Goal: Transaction & Acquisition: Book appointment/travel/reservation

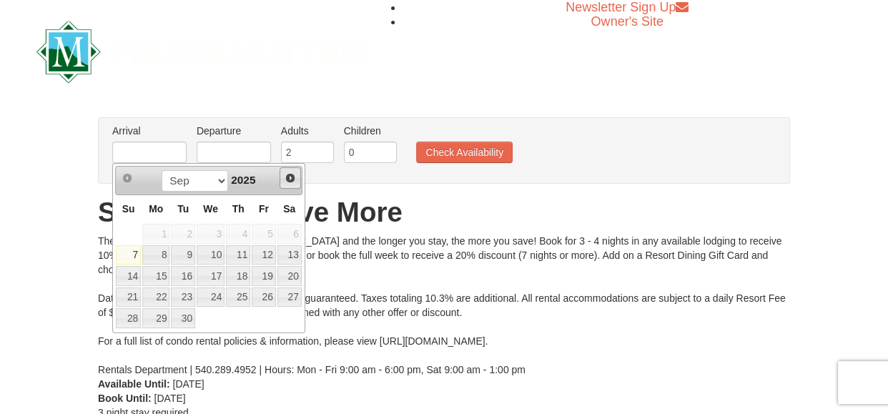
click at [292, 177] on span "Next" at bounding box center [289, 177] width 11 height 11
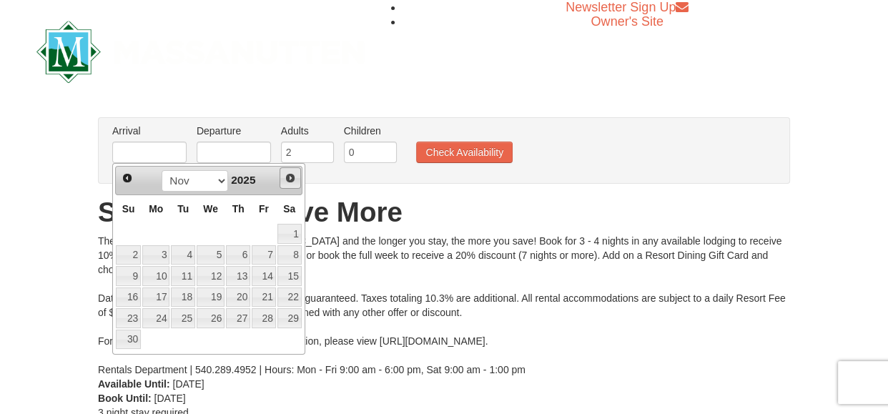
click at [292, 177] on span "Next" at bounding box center [289, 177] width 11 height 11
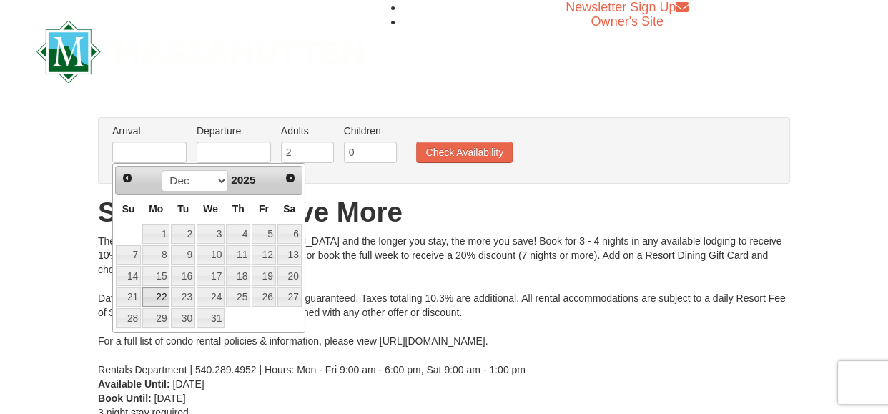
click at [162, 300] on link "22" at bounding box center [155, 297] width 27 height 20
type input "12/22/2025"
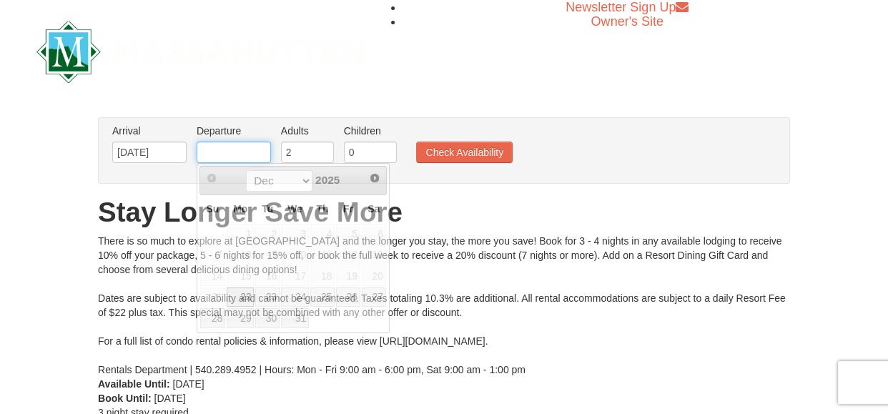
click at [238, 157] on input "text" at bounding box center [234, 152] width 74 height 21
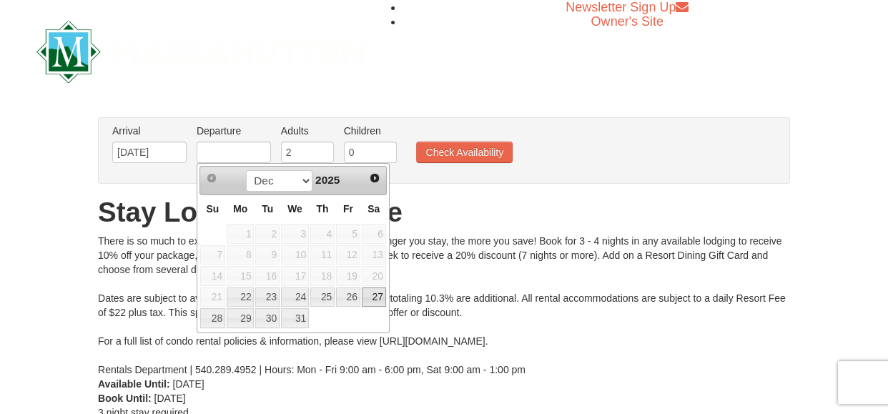
click at [375, 299] on link "27" at bounding box center [374, 297] width 24 height 20
type input "12/27/2025"
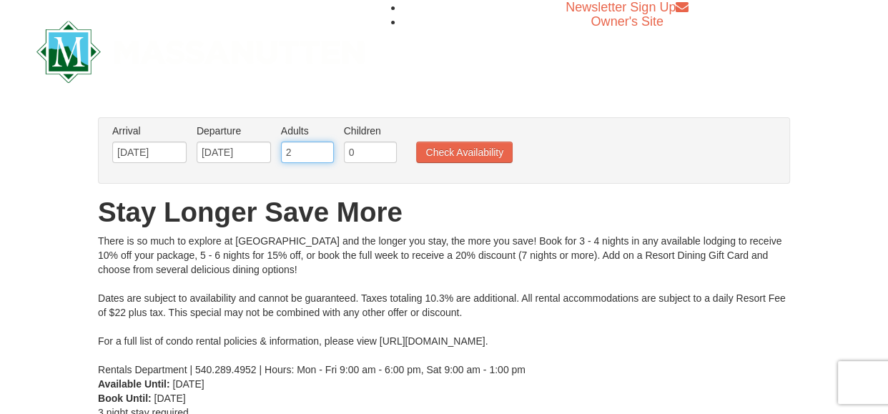
click at [317, 154] on input "2" at bounding box center [307, 152] width 53 height 21
type input "3"
click at [371, 154] on input "0" at bounding box center [370, 152] width 53 height 21
type input "3"
click at [467, 152] on button "Check Availability" at bounding box center [464, 152] width 96 height 21
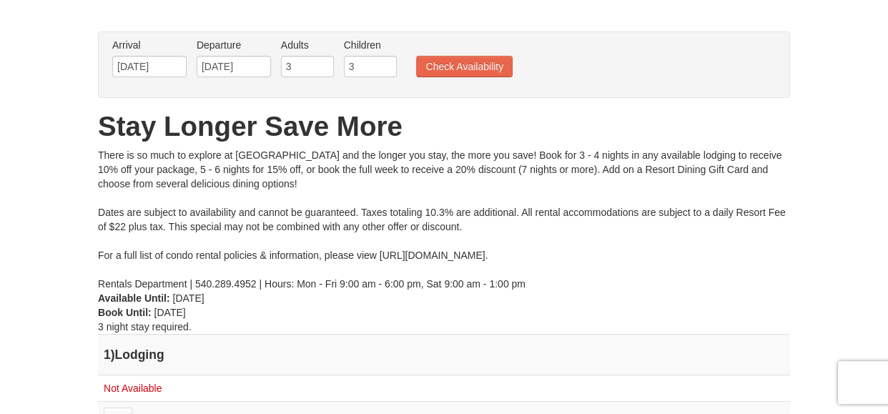
scroll to position [74, 0]
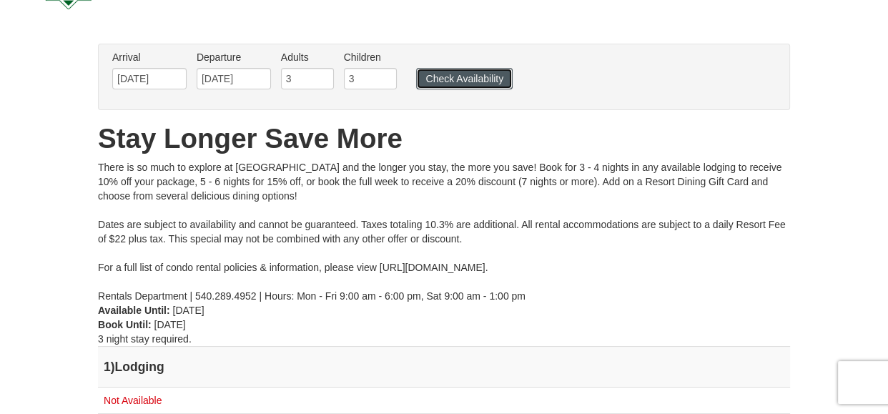
click at [451, 79] on button "Check Availability" at bounding box center [464, 78] width 96 height 21
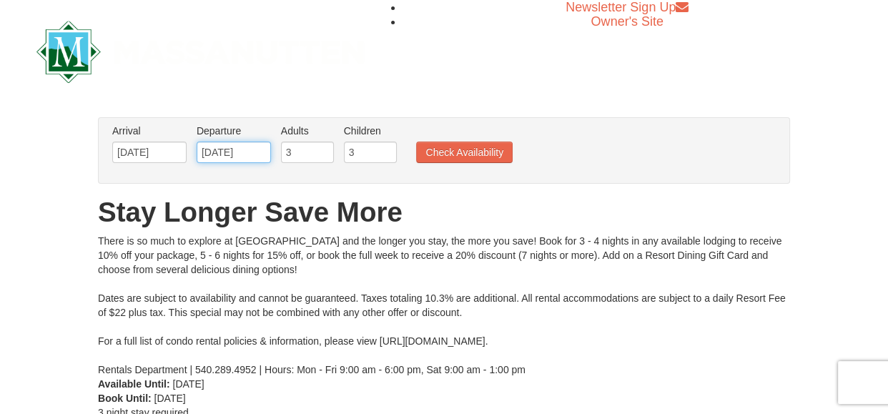
click at [257, 152] on input "12/27/2025" at bounding box center [234, 152] width 74 height 21
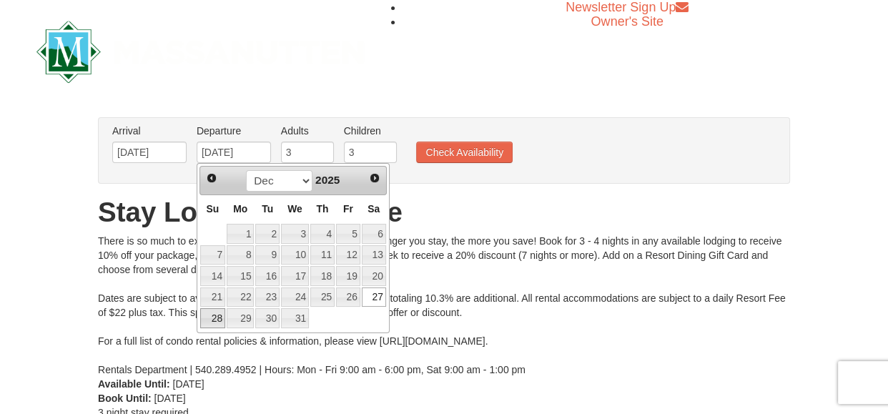
click at [215, 321] on link "28" at bounding box center [212, 318] width 25 height 20
type input "12/28/2025"
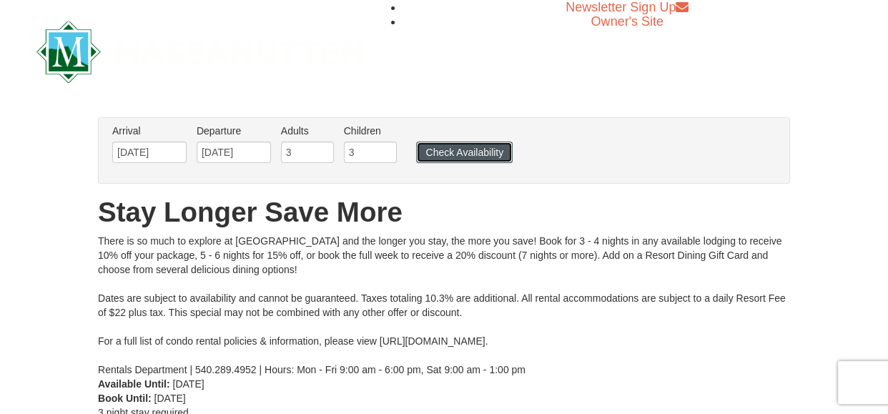
click at [450, 147] on button "Check Availability" at bounding box center [464, 152] width 96 height 21
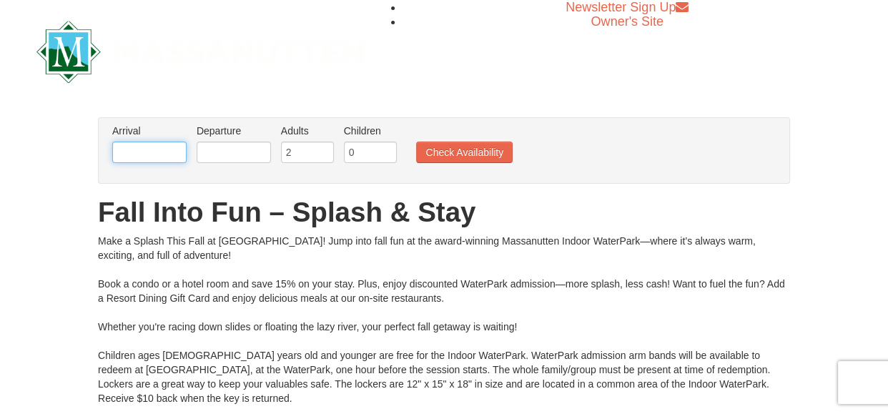
click at [163, 156] on input "text" at bounding box center [149, 152] width 74 height 21
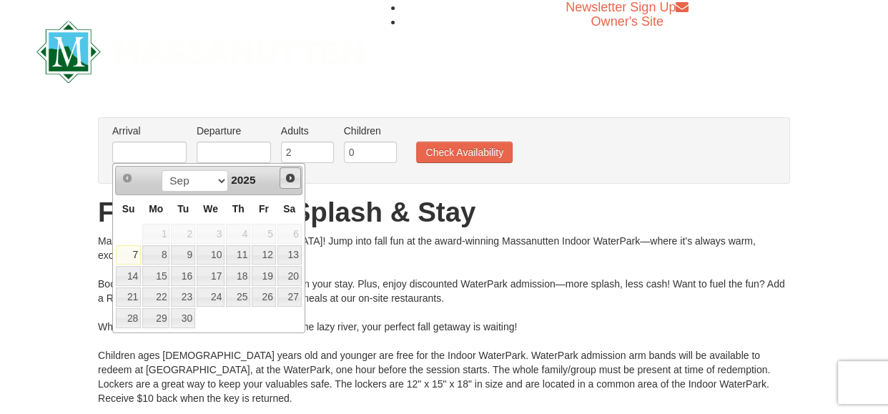
click at [286, 179] on span "Next" at bounding box center [289, 177] width 11 height 11
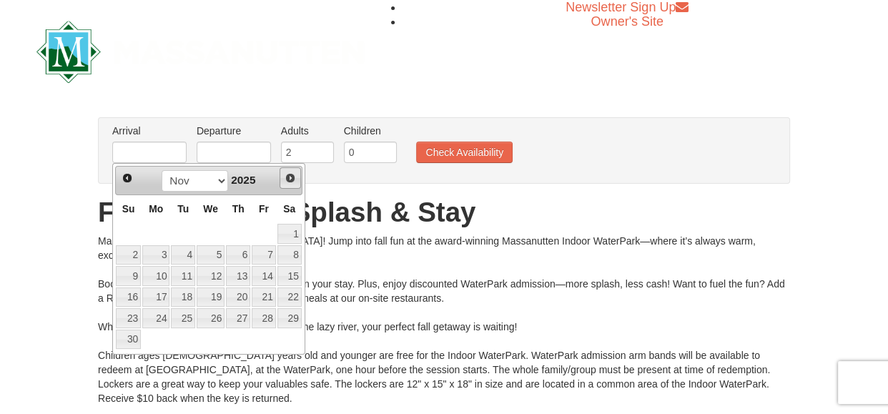
click at [286, 179] on span "Next" at bounding box center [289, 177] width 11 height 11
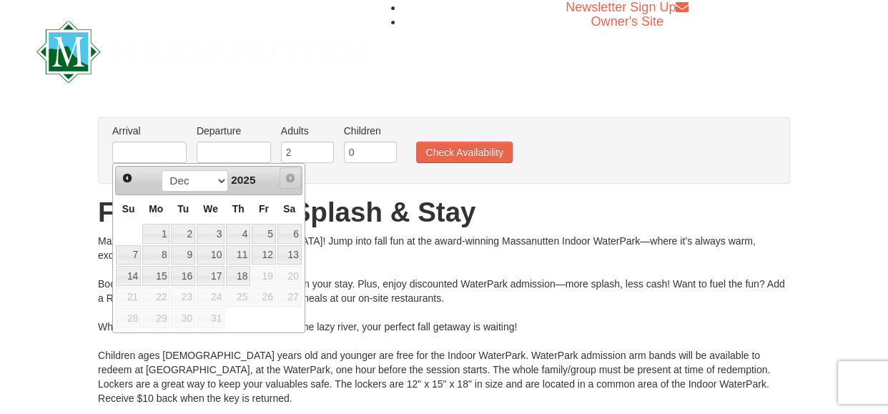
click at [286, 178] on span "Next" at bounding box center [289, 177] width 11 height 11
click at [289, 179] on span "Next" at bounding box center [289, 177] width 11 height 11
click at [129, 179] on span "Prev" at bounding box center [127, 177] width 11 height 11
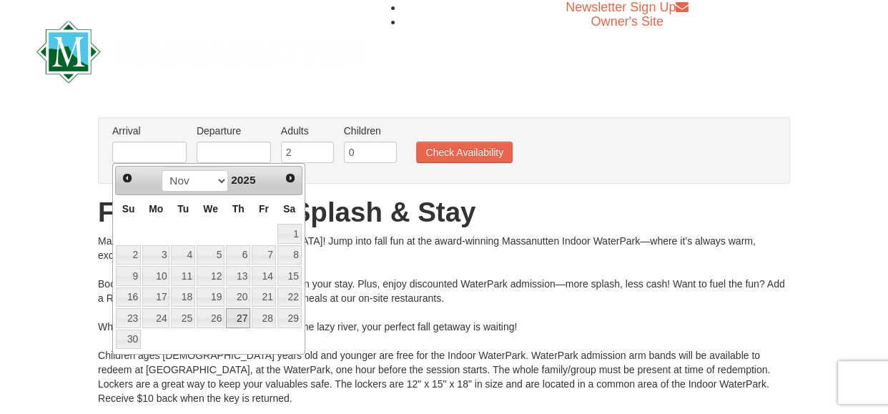
click at [240, 320] on link "27" at bounding box center [238, 318] width 24 height 20
type input "[DATE]"
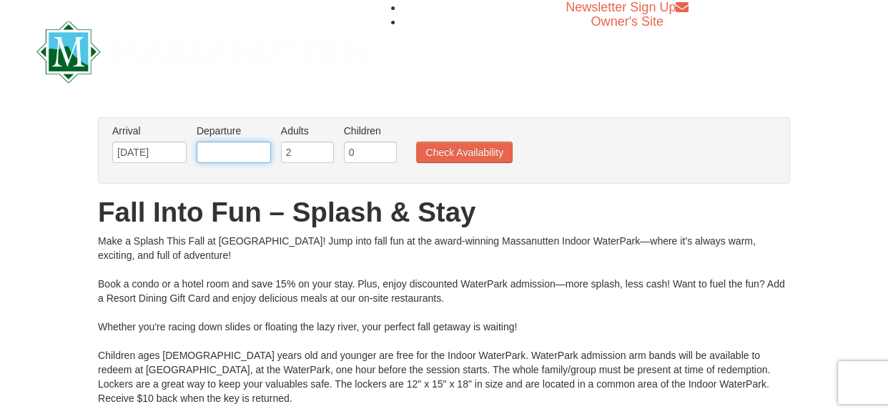
click at [256, 154] on input "text" at bounding box center [234, 152] width 74 height 21
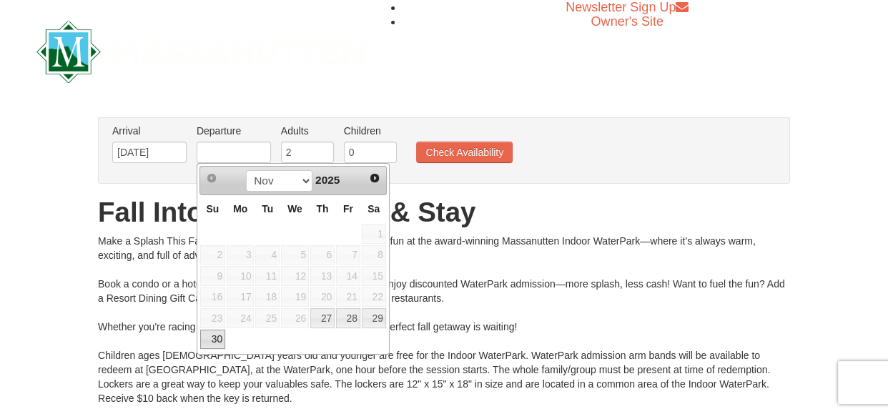
click at [212, 342] on link "30" at bounding box center [212, 339] width 25 height 20
type input "[DATE]"
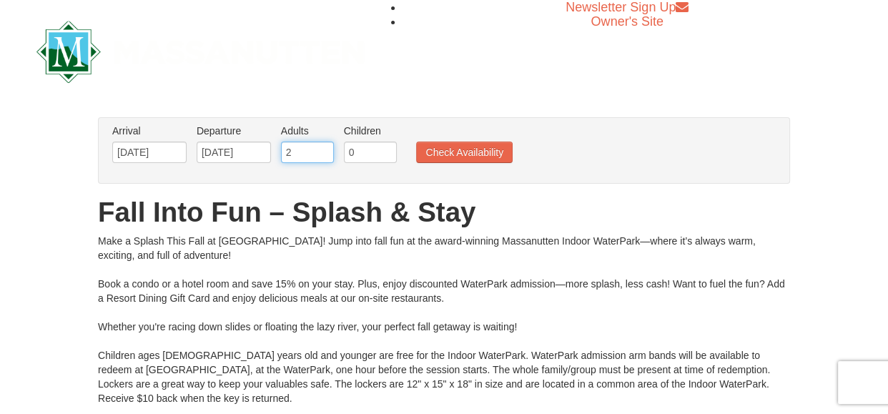
click at [317, 155] on input "2" at bounding box center [307, 152] width 53 height 21
type input "3"
click at [373, 155] on input "0" at bounding box center [370, 152] width 53 height 21
type input "0"
type input "3"
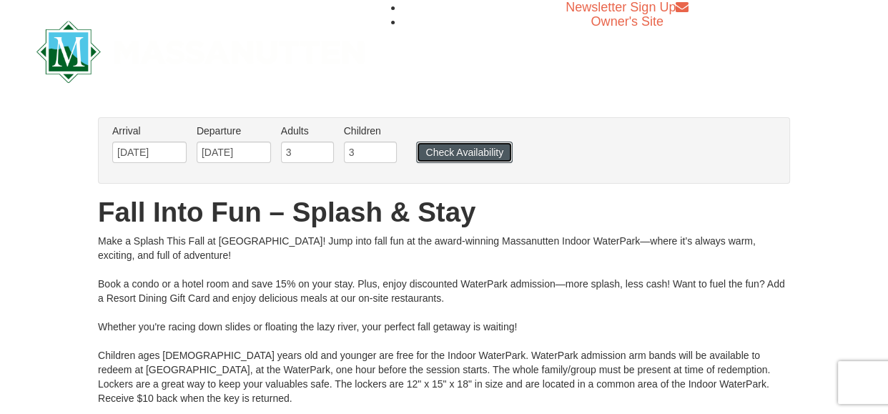
click at [465, 152] on button "Check Availability" at bounding box center [464, 152] width 96 height 21
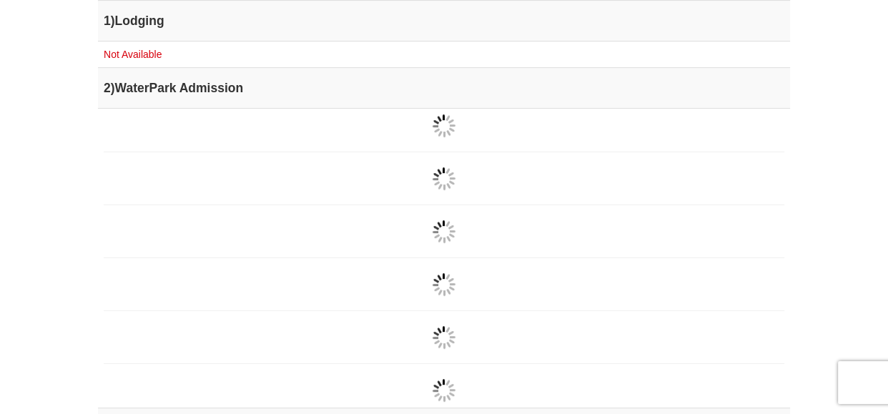
scroll to position [562, 0]
click at [582, 300] on td "× Adult 1 X Change More Info" at bounding box center [444, 258] width 692 height 299
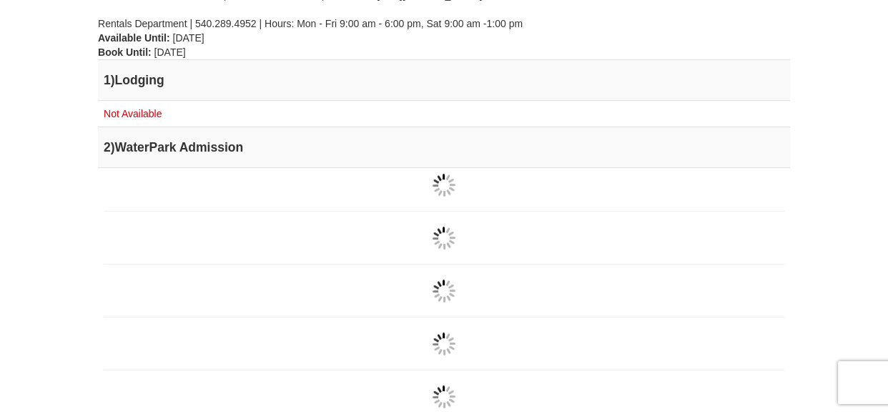
scroll to position [507, 0]
